Goal: Transaction & Acquisition: Purchase product/service

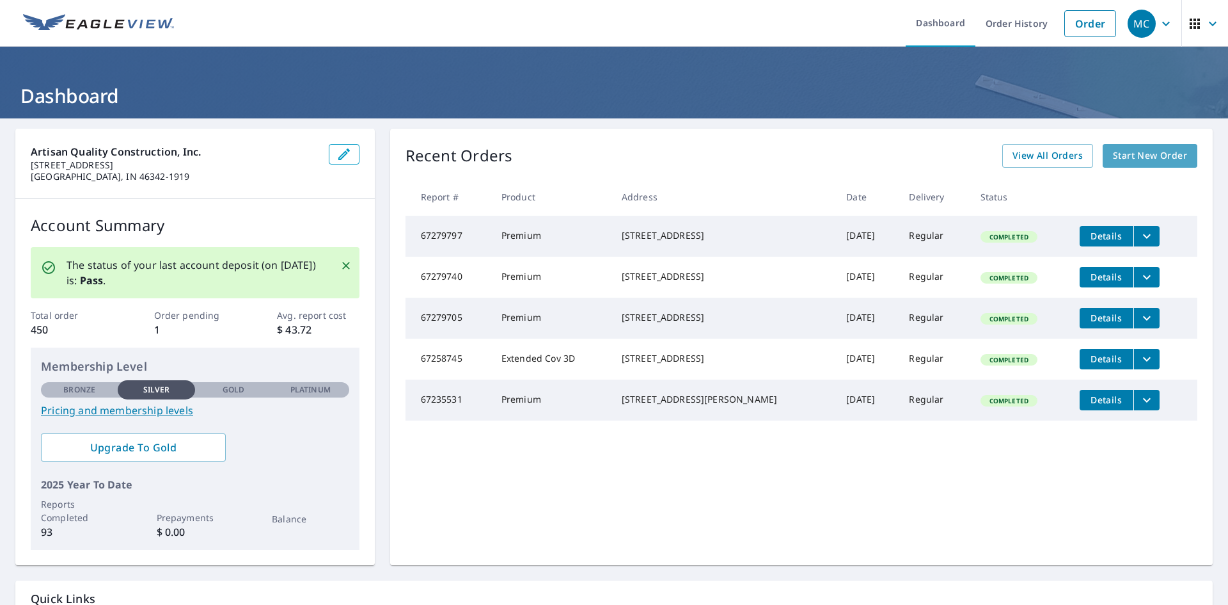
click at [1137, 155] on span "Start New Order" at bounding box center [1150, 156] width 74 height 16
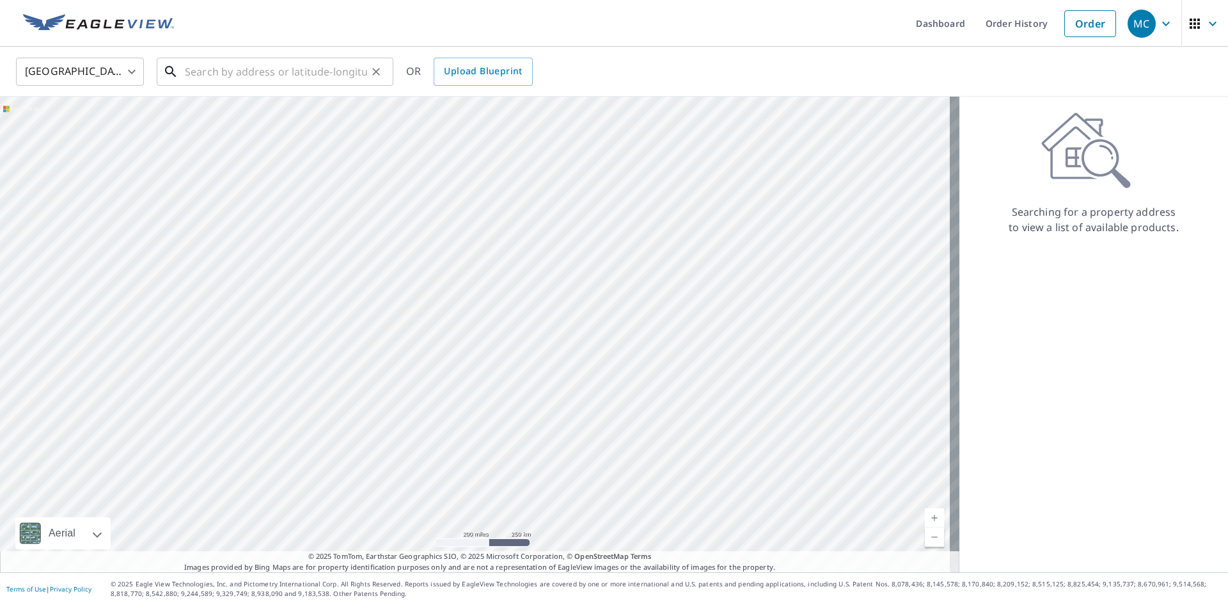
click at [284, 74] on input "text" at bounding box center [276, 72] width 182 height 36
paste input "1805 [PERSON_NAME][GEOGRAPHIC_DATA], [GEOGRAPHIC_DATA] In 46383"
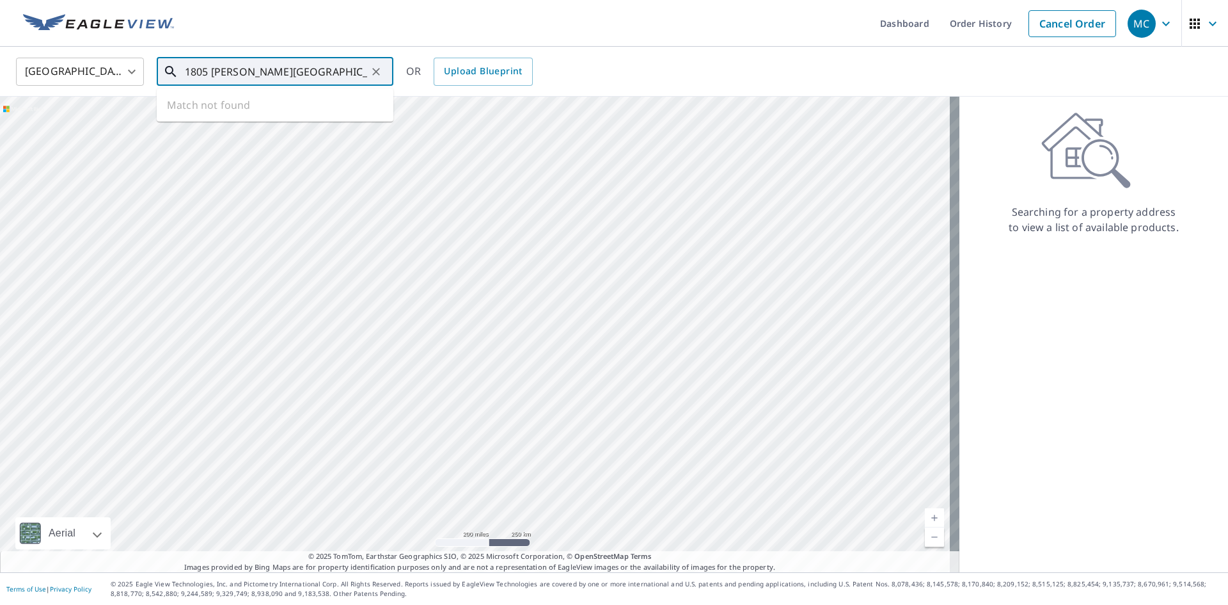
scroll to position [0, 19]
click at [266, 70] on input "1805 [PERSON_NAME][GEOGRAPHIC_DATA], [GEOGRAPHIC_DATA] In 46383" at bounding box center [276, 72] width 182 height 36
click at [286, 72] on input "1805 [PERSON_NAME][GEOGRAPHIC_DATA], [GEOGRAPHIC_DATA] In 46383" at bounding box center [276, 72] width 182 height 36
type input "1805 [PERSON_NAME] Trail E, Valpo In 46383"
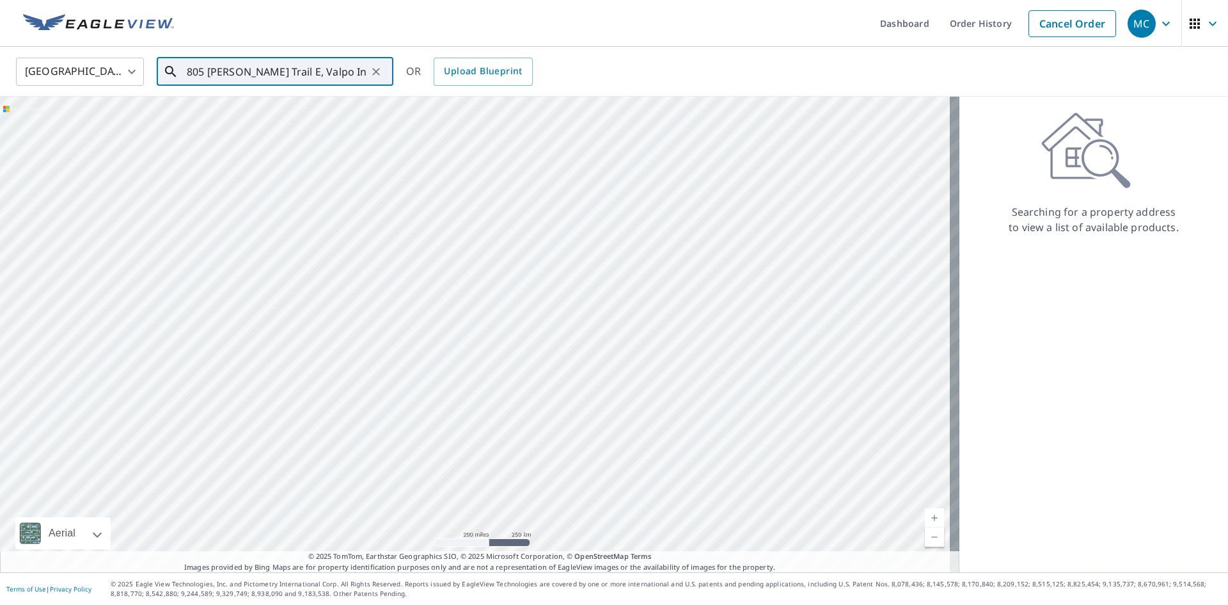
scroll to position [0, 0]
click at [376, 72] on icon "Clear" at bounding box center [376, 72] width 8 height 8
paste input "1805 [PERSON_NAME] Trail E, [GEOGRAPHIC_DATA], IN 46383"
click at [311, 121] on p "Valparaiso, IN 46383" at bounding box center [282, 122] width 201 height 13
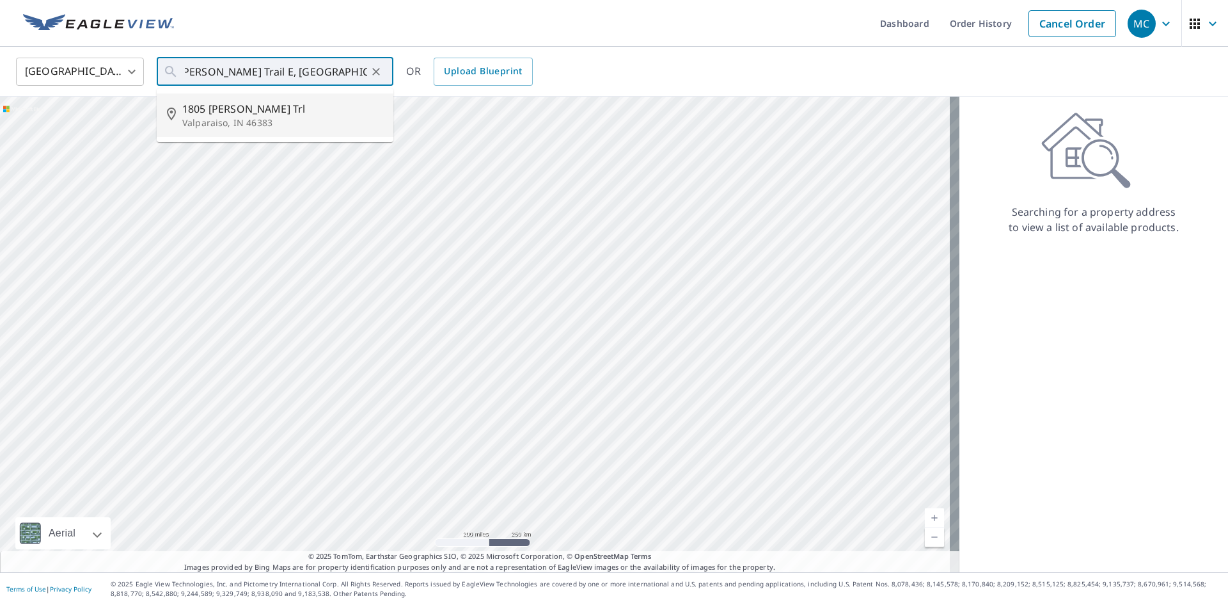
type input "1805 [PERSON_NAME] Trl Valparaiso, IN 46383"
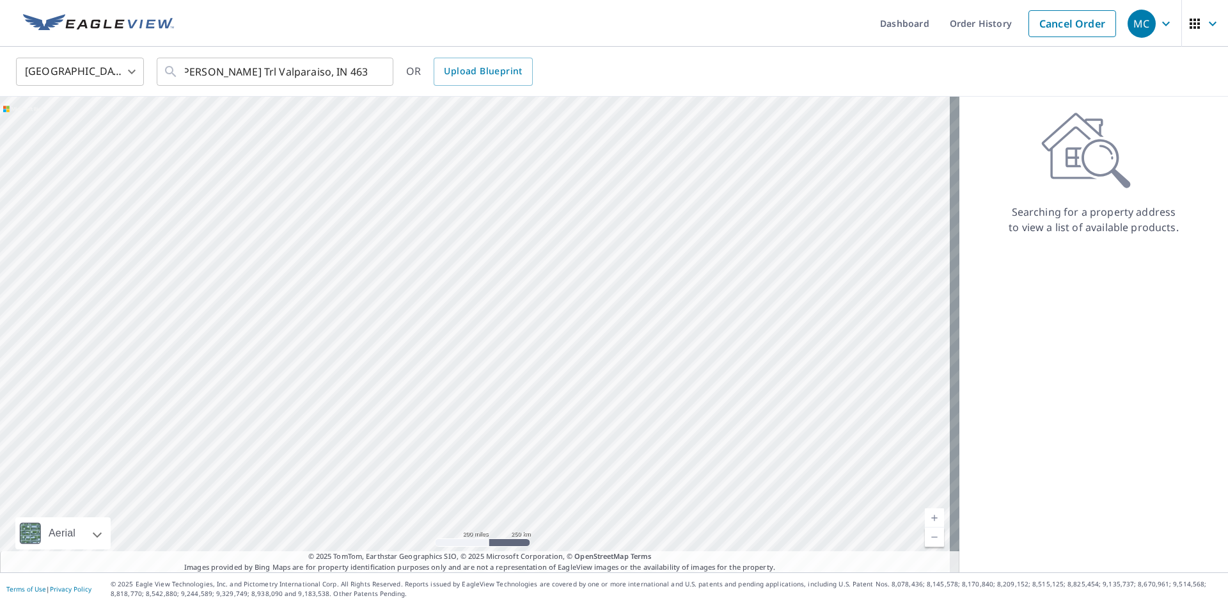
scroll to position [0, 0]
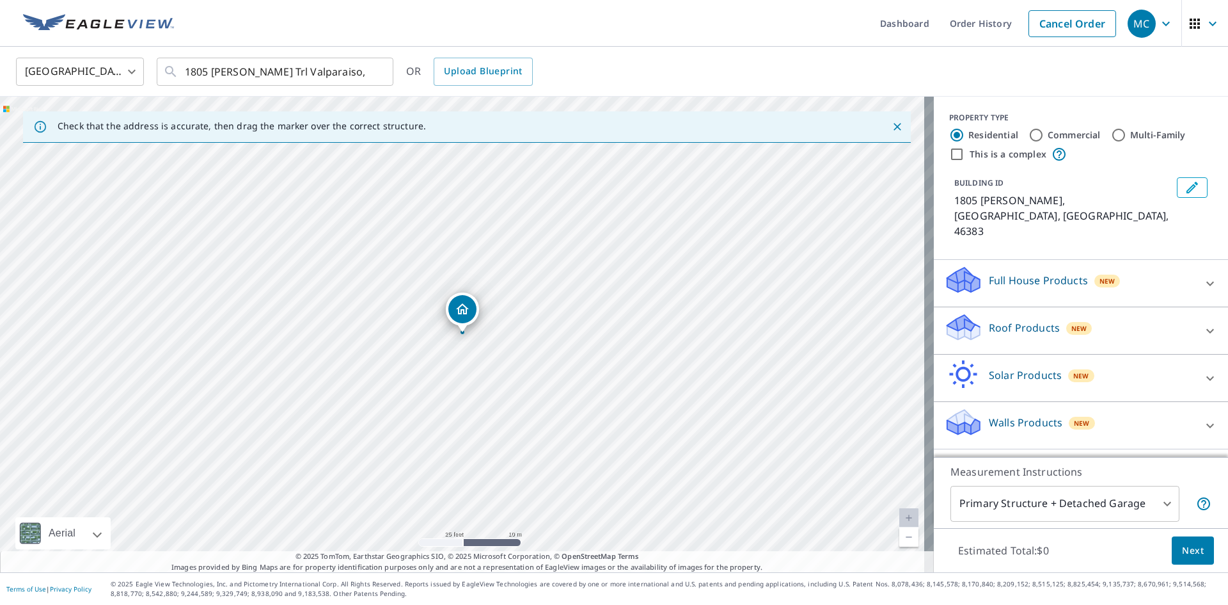
click at [1015, 320] on p "Roof Products" at bounding box center [1024, 327] width 71 height 15
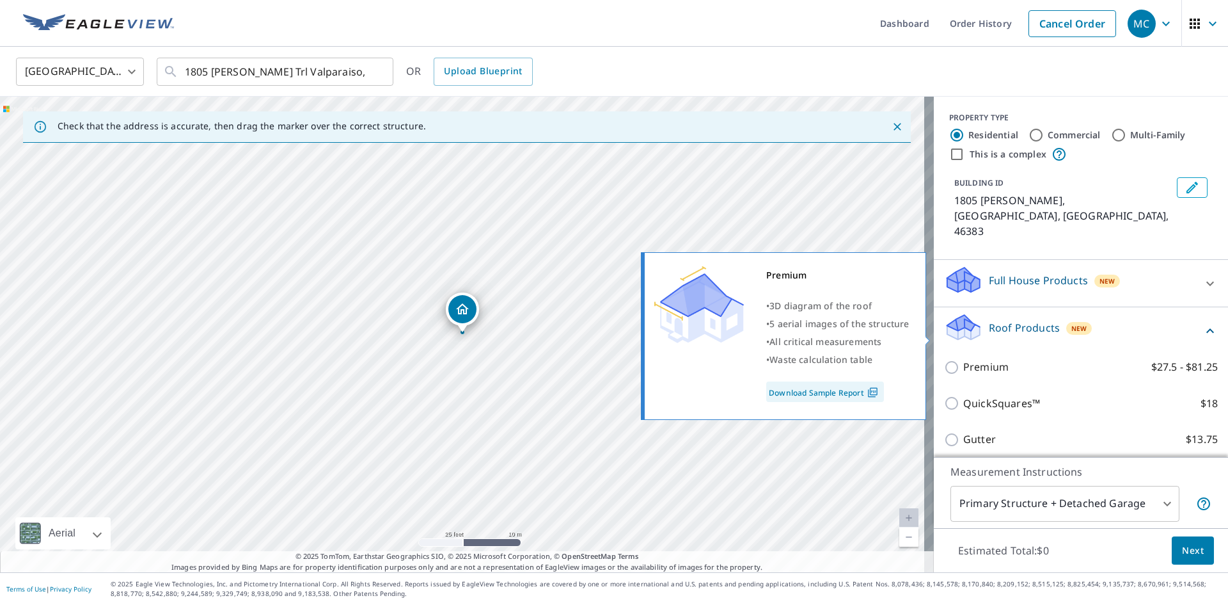
click at [970, 359] on p "Premium" at bounding box center [985, 367] width 45 height 16
click at [963, 360] on input "Premium $27.5 - $81.25" at bounding box center [953, 367] width 19 height 15
checkbox input "true"
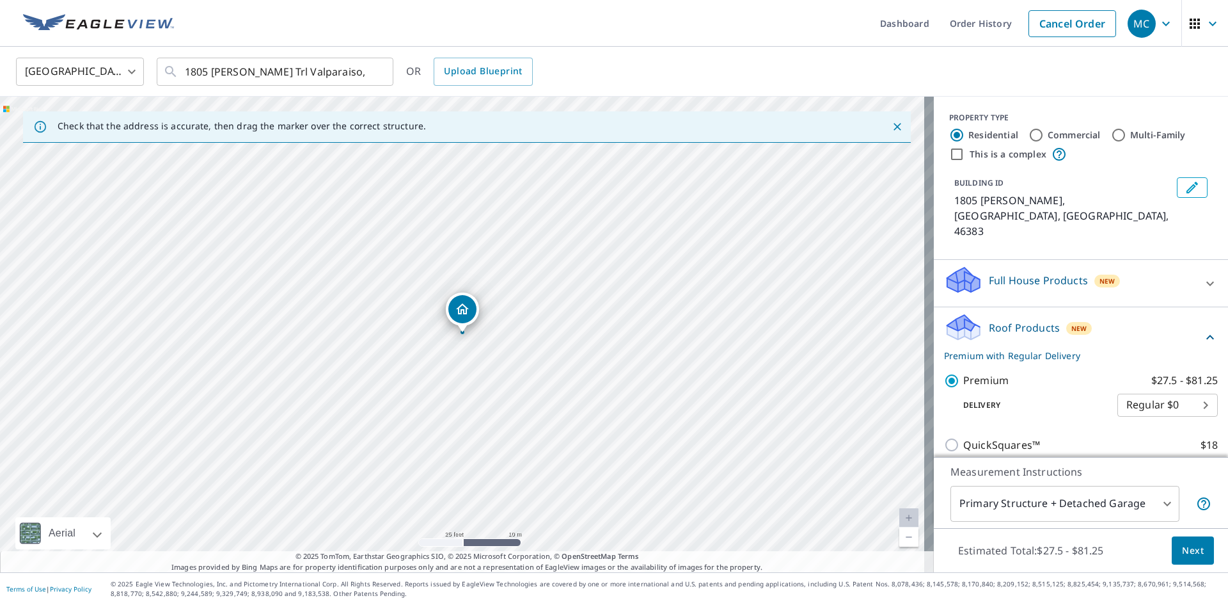
click at [1182, 555] on span "Next" at bounding box center [1193, 550] width 22 height 16
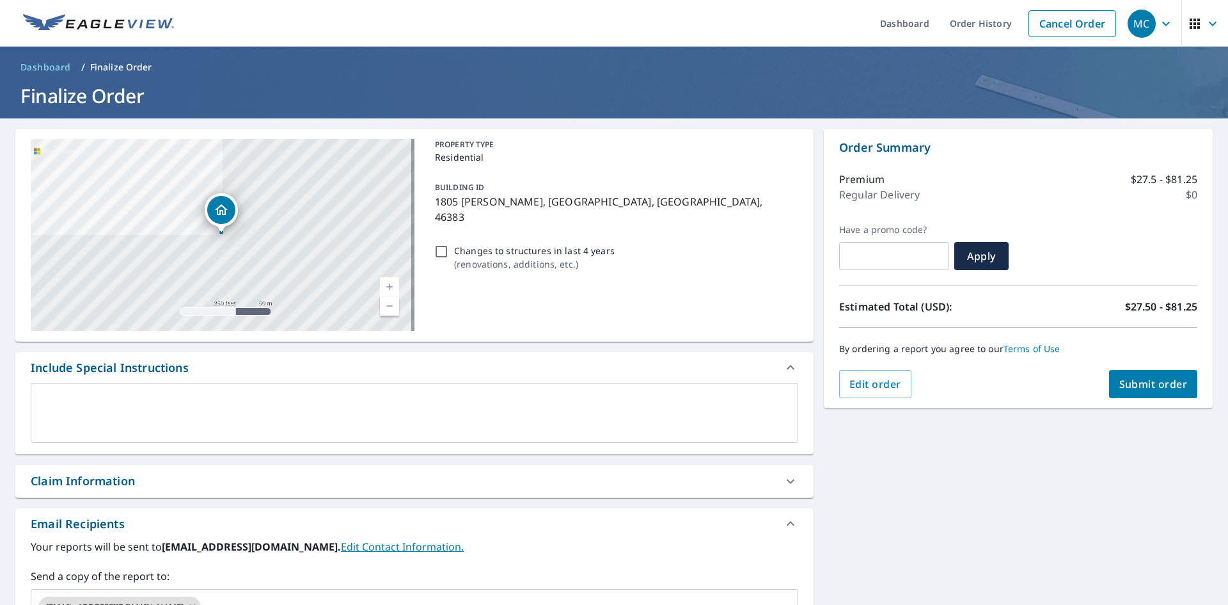
click at [293, 509] on div "Email Recipients" at bounding box center [414, 523] width 798 height 31
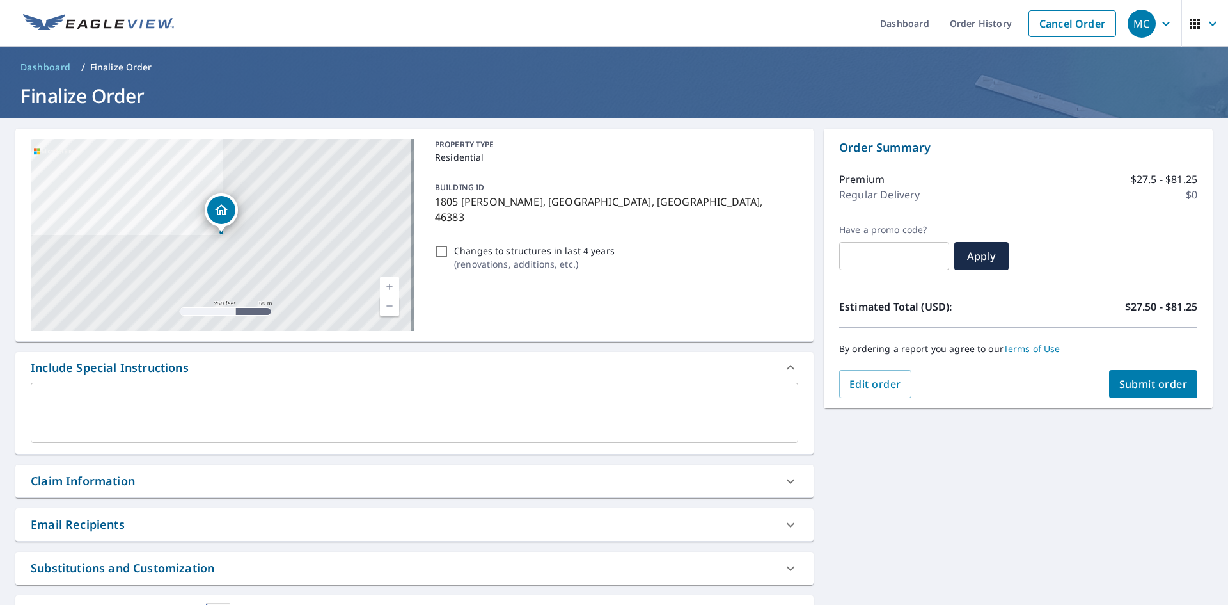
click at [291, 491] on div "Claim Information" at bounding box center [414, 480] width 798 height 33
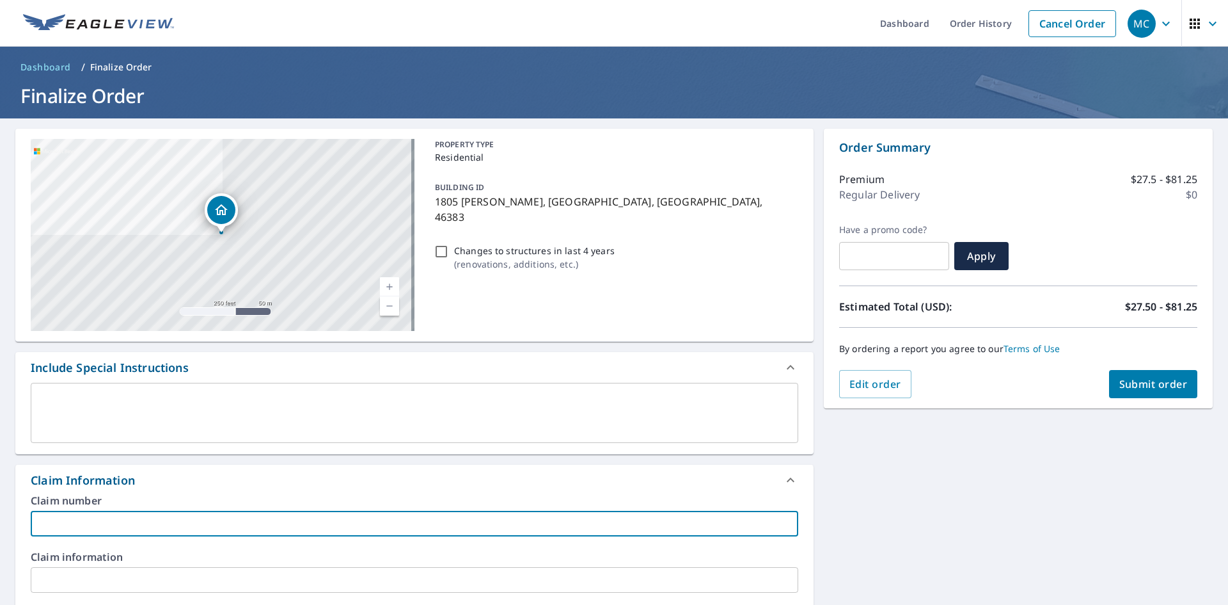
click at [267, 530] on input "text" at bounding box center [415, 523] width 768 height 26
paste input "25-3898 [PERSON_NAME] roof Valpo"
type input "25-3898 [PERSON_NAME] roof Valpo"
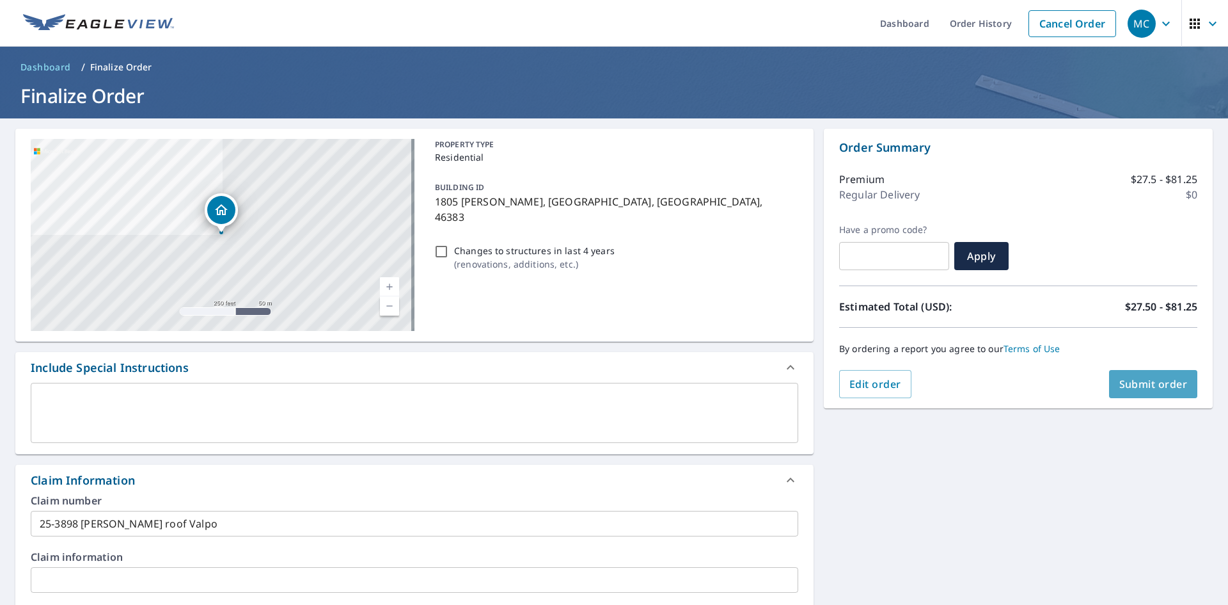
click at [1138, 383] on span "Submit order" at bounding box center [1153, 384] width 68 height 14
